Goal: Find specific page/section: Find specific page/section

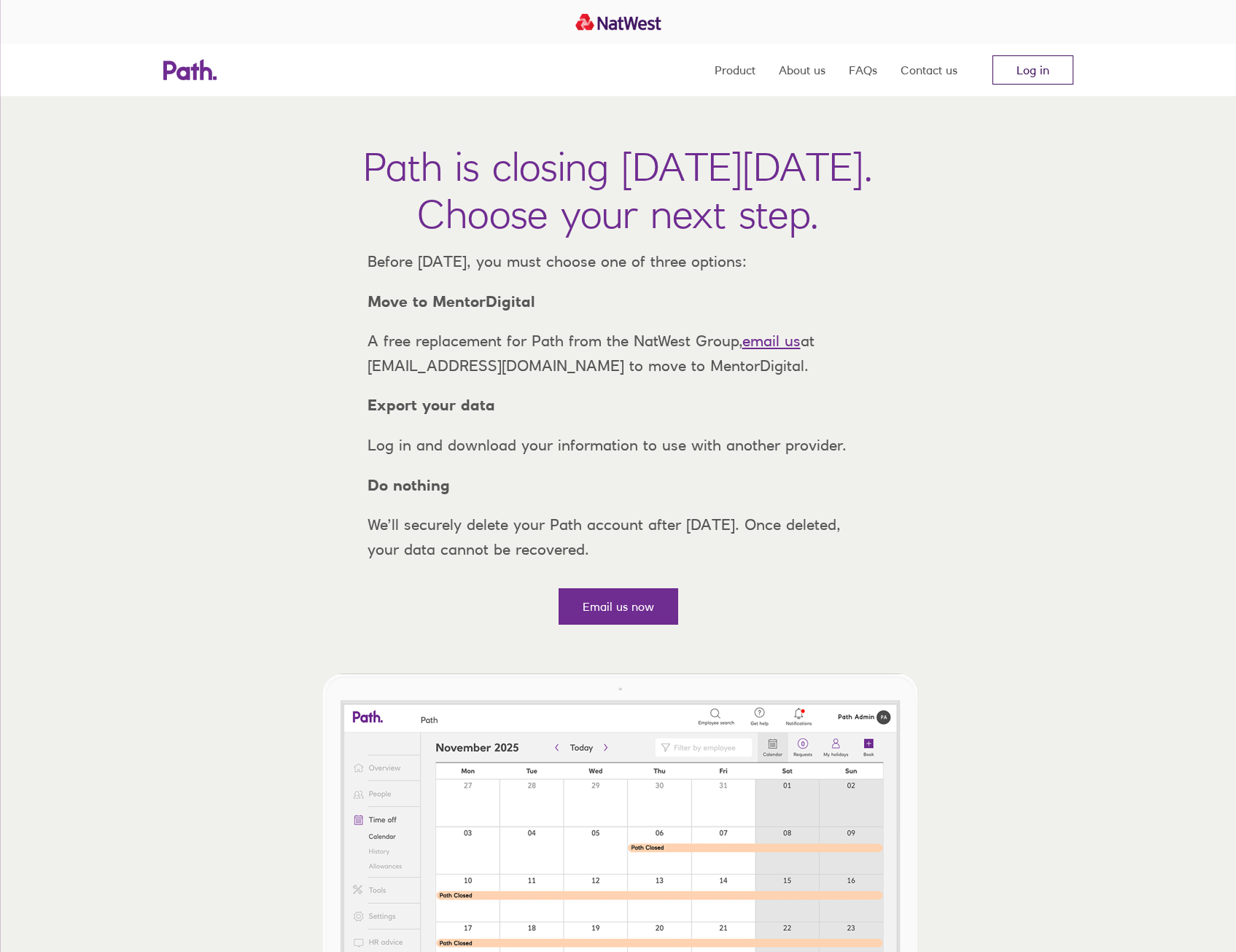
click at [1006, 73] on link "Log in" at bounding box center [1034, 70] width 81 height 29
